Goal: Information Seeking & Learning: Obtain resource

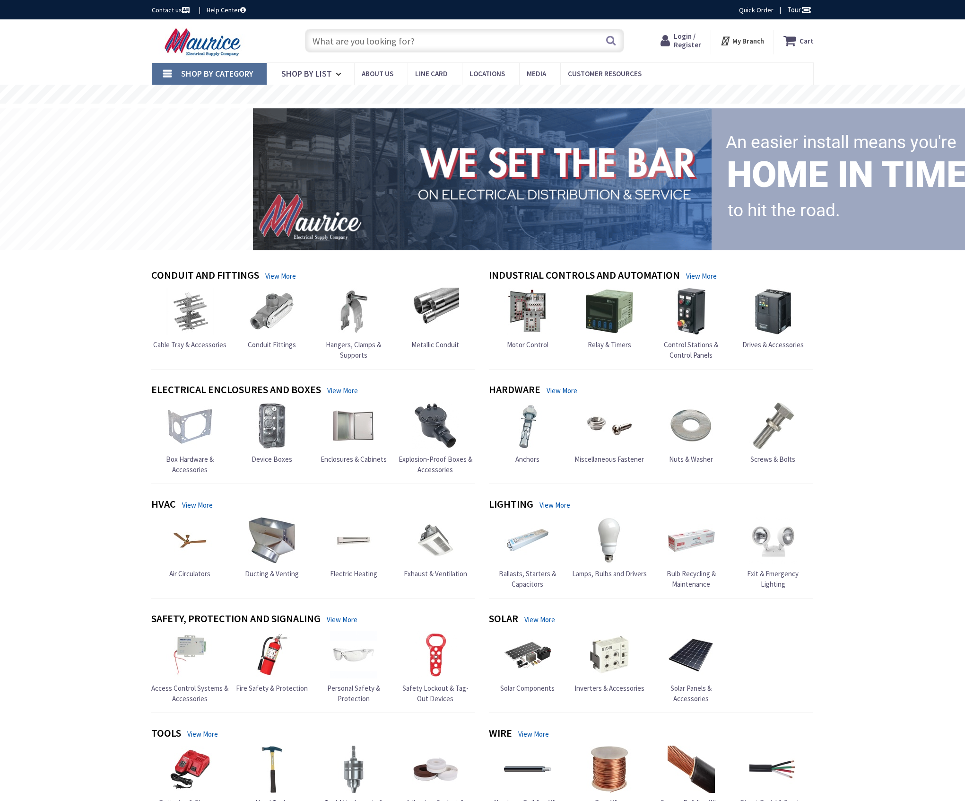
click at [384, 44] on input "text" at bounding box center [464, 41] width 319 height 24
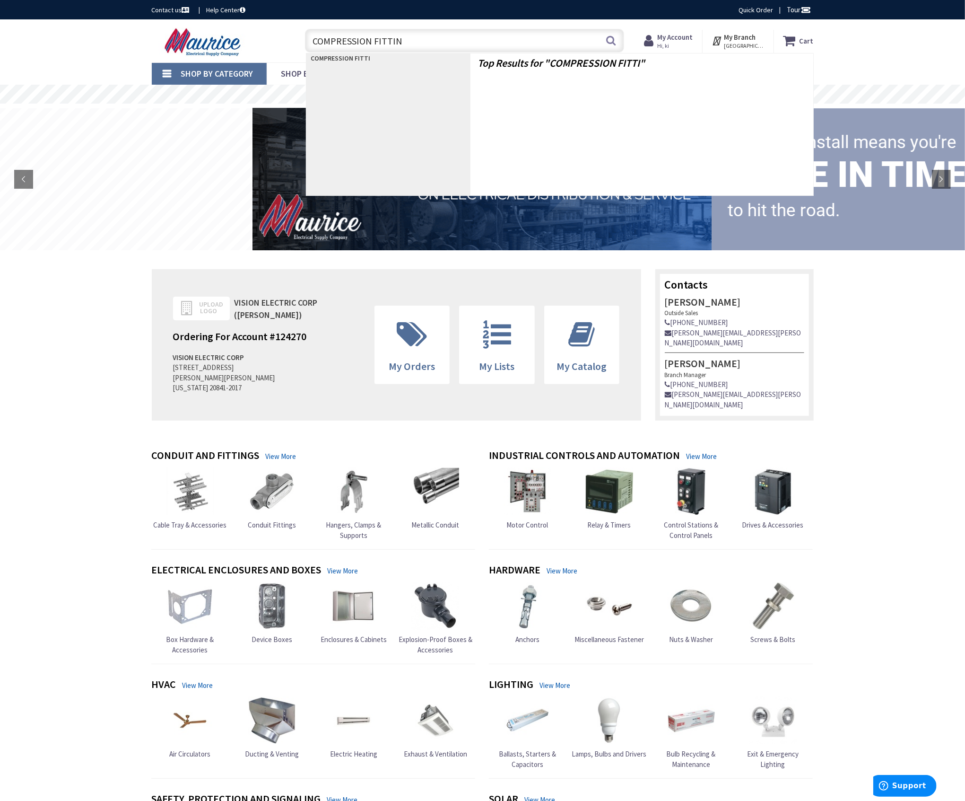
type input "COMPRESSION FITTING"
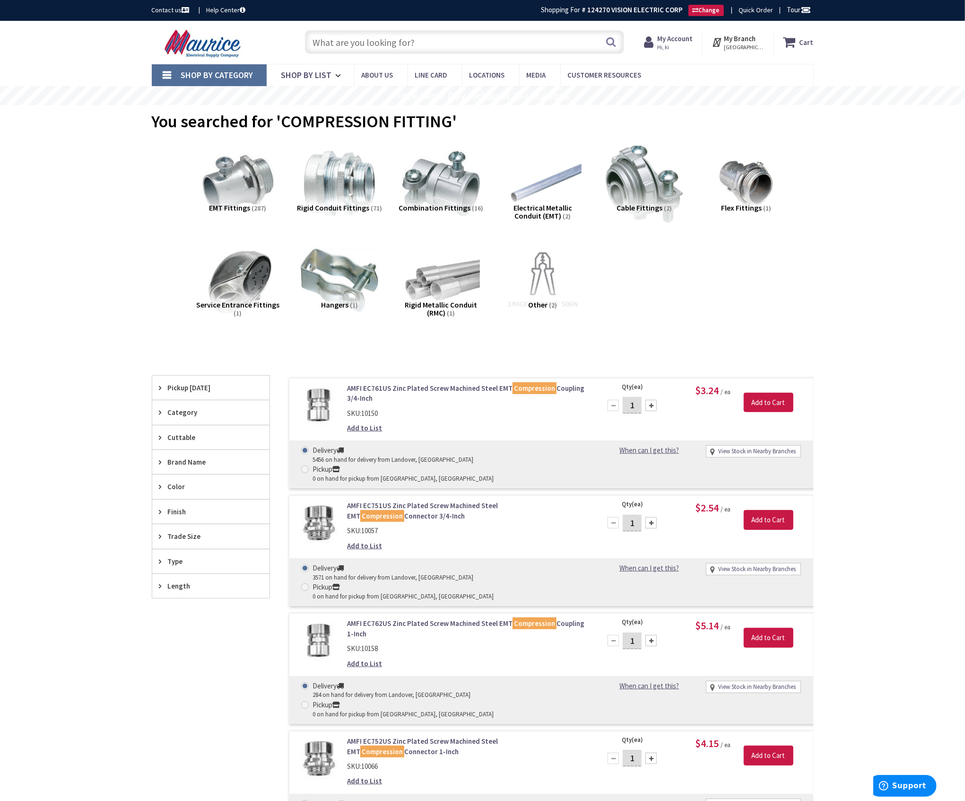
click at [57, 390] on div "Skip to Content Toggle Nav Search Cart My Cart Close" at bounding box center [482, 611] width 965 height 1181
click at [383, 41] on input "text" at bounding box center [464, 42] width 319 height 24
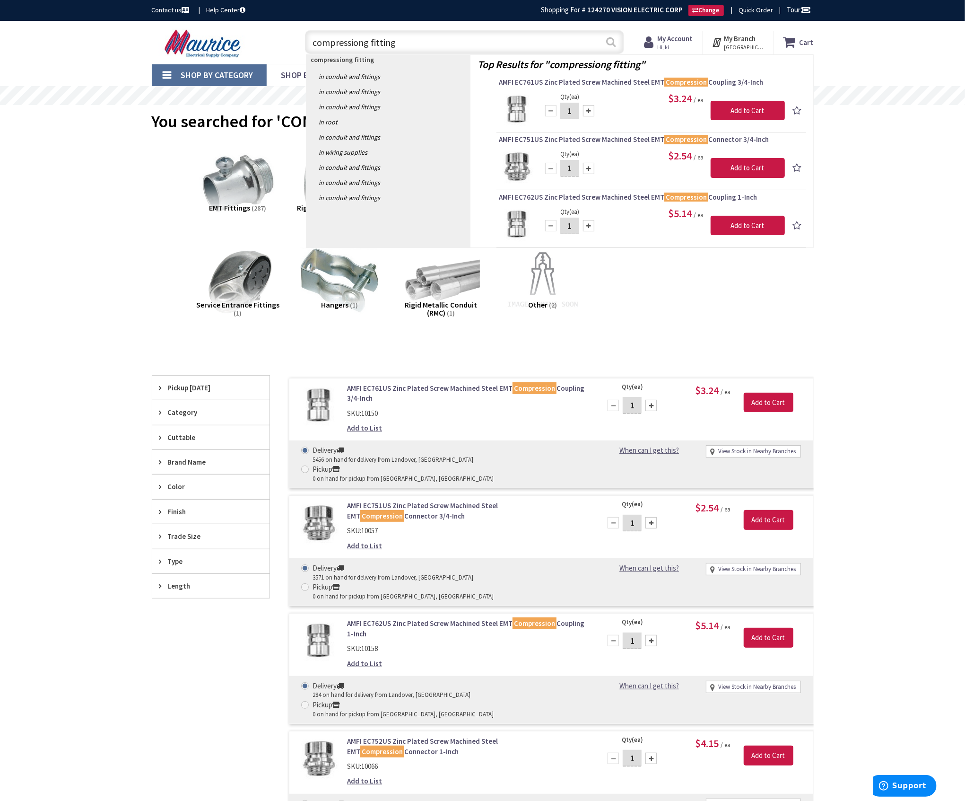
type input "compressiong fitting"
click at [611, 45] on button "Search" at bounding box center [611, 41] width 12 height 21
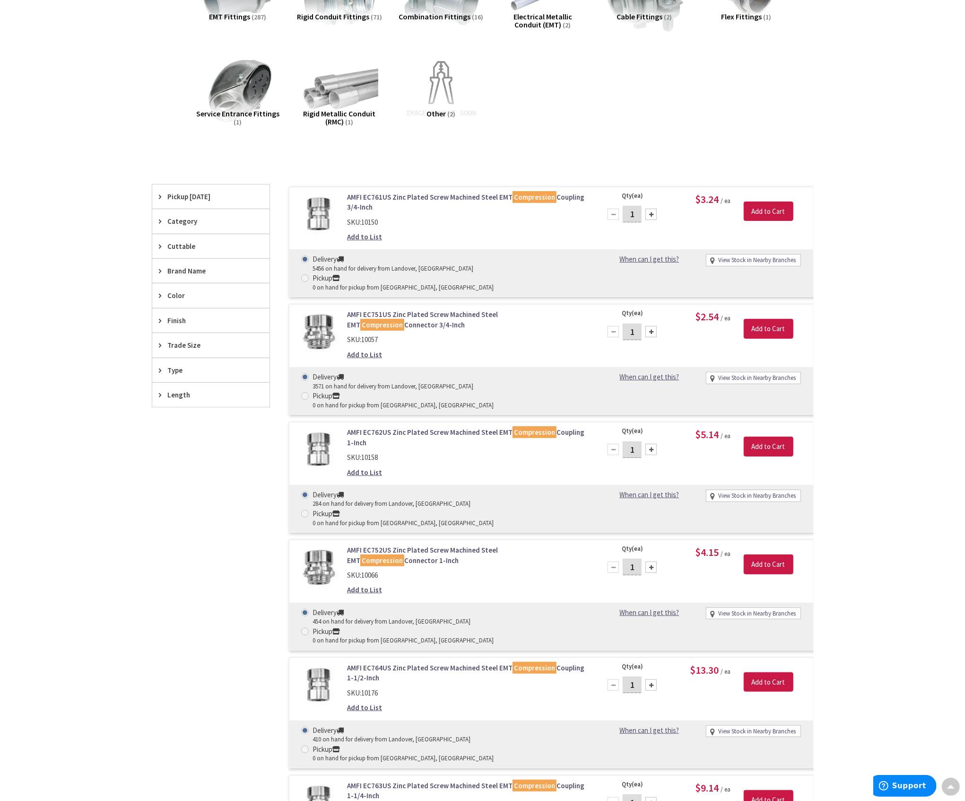
scroll to position [190, 0]
click at [426, 196] on link "AMFI EC761US Zinc Plated Screw Machined Steel EMT Compression Coupling 3/4-Inch" at bounding box center [467, 203] width 241 height 20
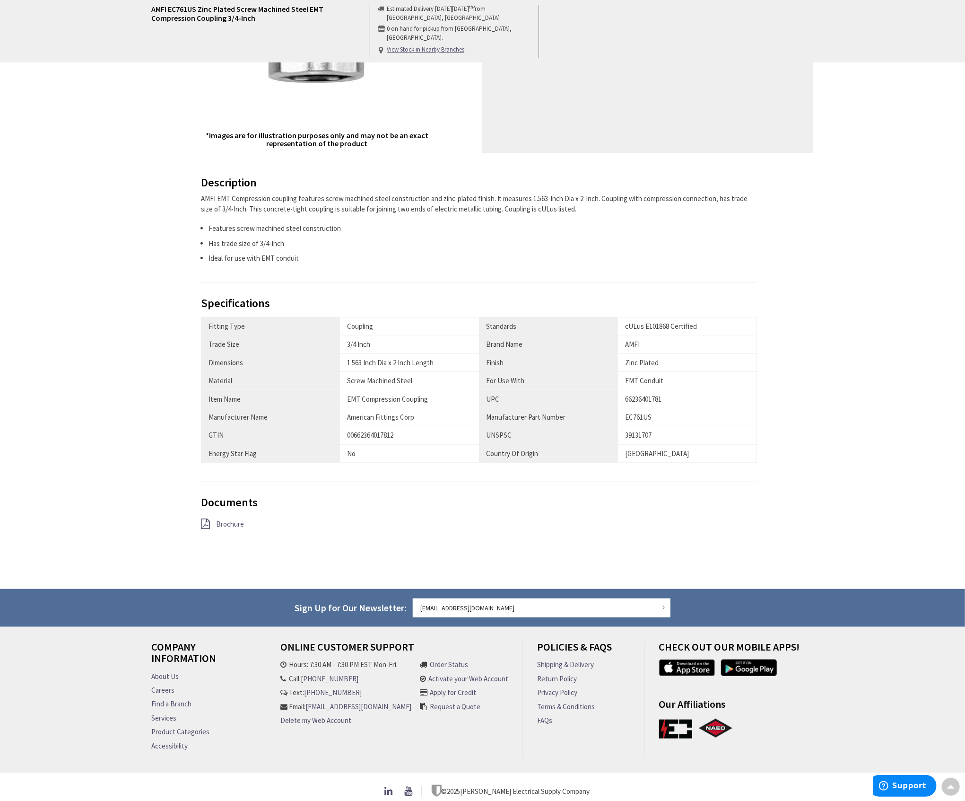
scroll to position [270, 0]
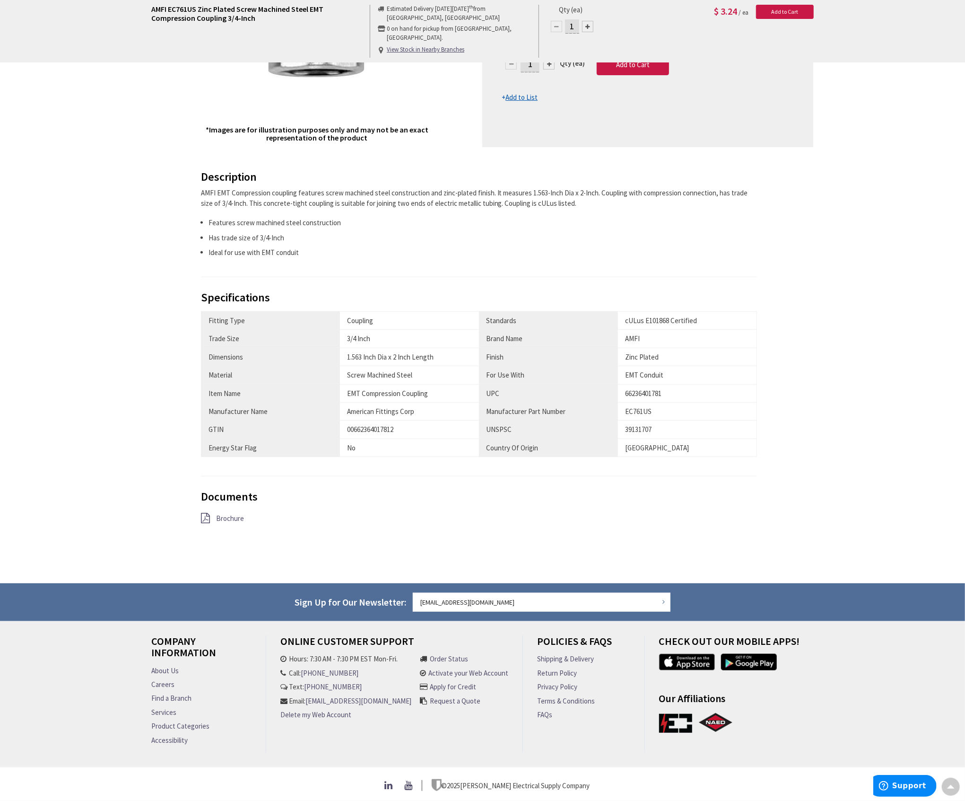
click at [226, 515] on span "Brochure" at bounding box center [230, 518] width 28 height 9
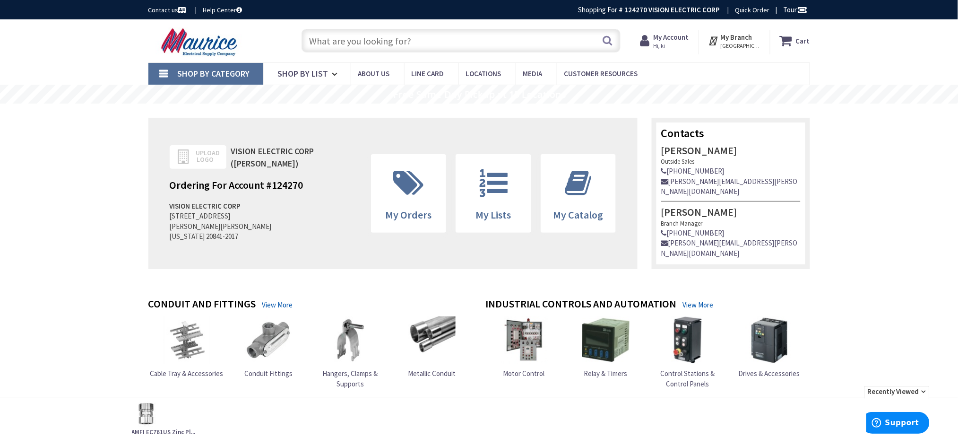
click at [354, 44] on input "text" at bounding box center [461, 41] width 319 height 24
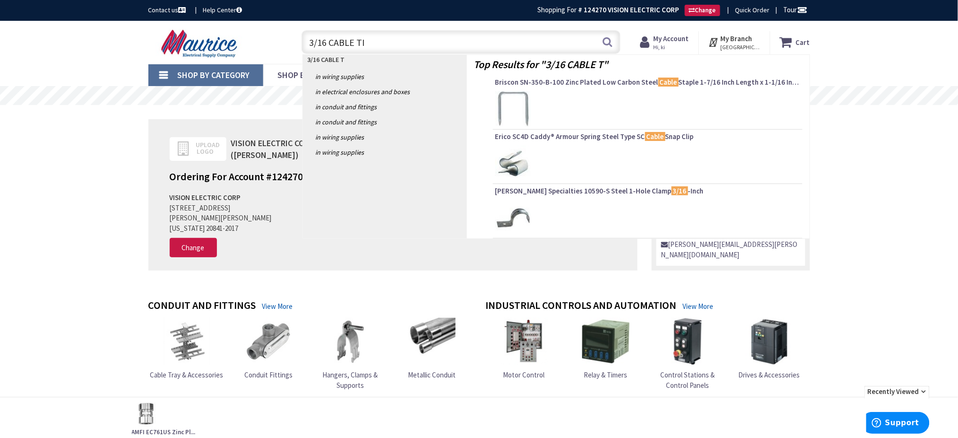
type input "3/16 CABLE TIE"
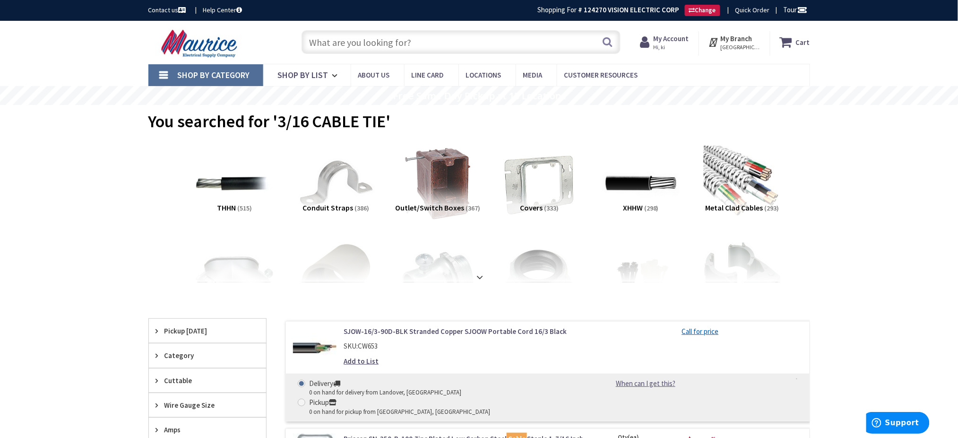
click at [422, 42] on input "text" at bounding box center [461, 42] width 319 height 24
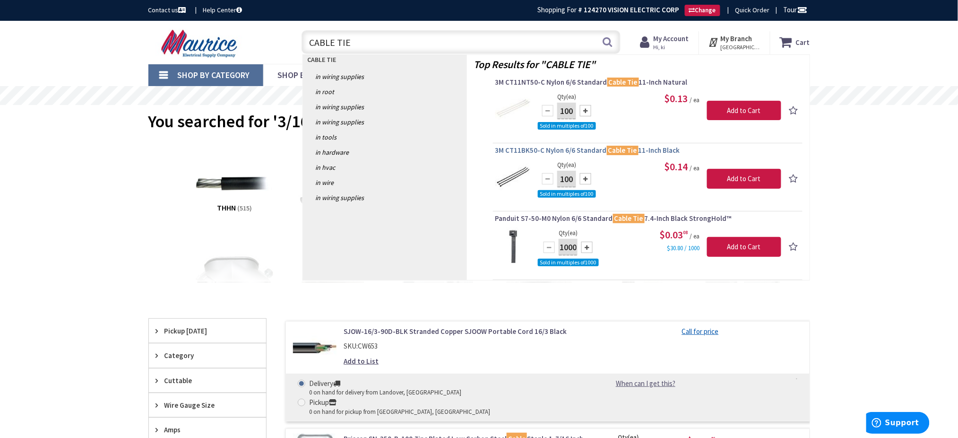
type input "CABLE TIE"
click at [514, 152] on span "3M CT11BK50-C Nylon 6/6 Standard Cable Tie 11-Inch Black" at bounding box center [648, 150] width 305 height 9
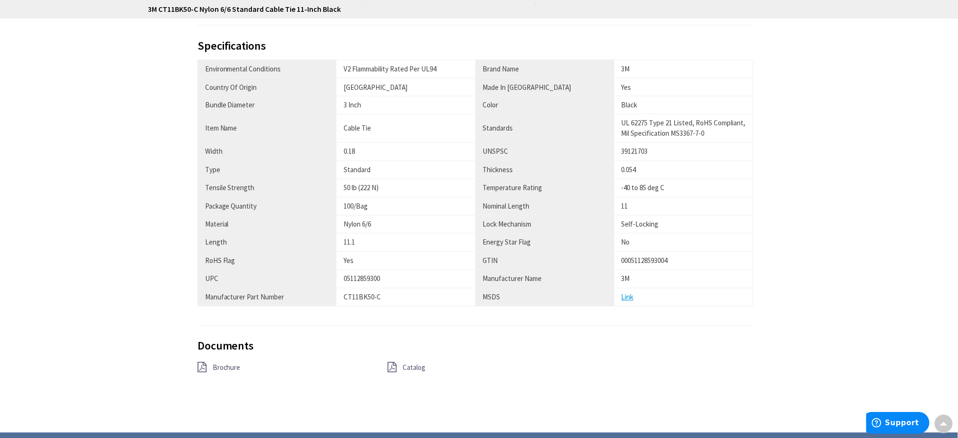
scroll to position [569, 0]
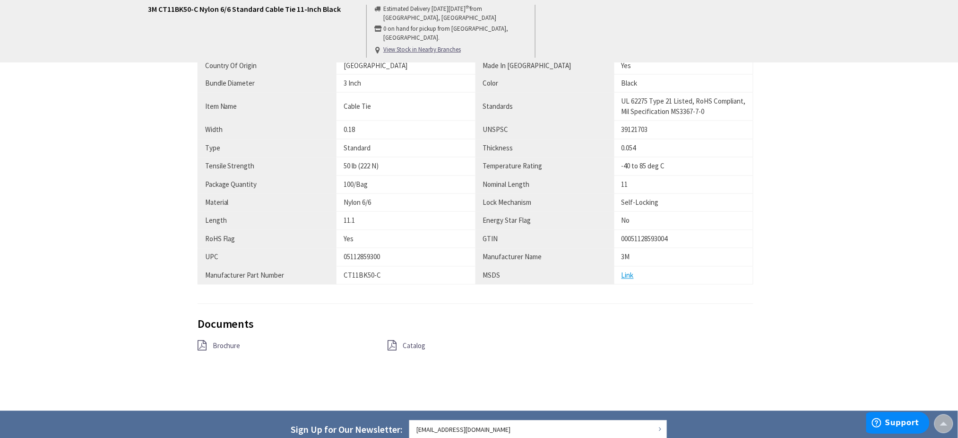
click at [219, 346] on span "Brochure" at bounding box center [227, 345] width 28 height 9
